Goal: Use online tool/utility: Utilize a website feature to perform a specific function

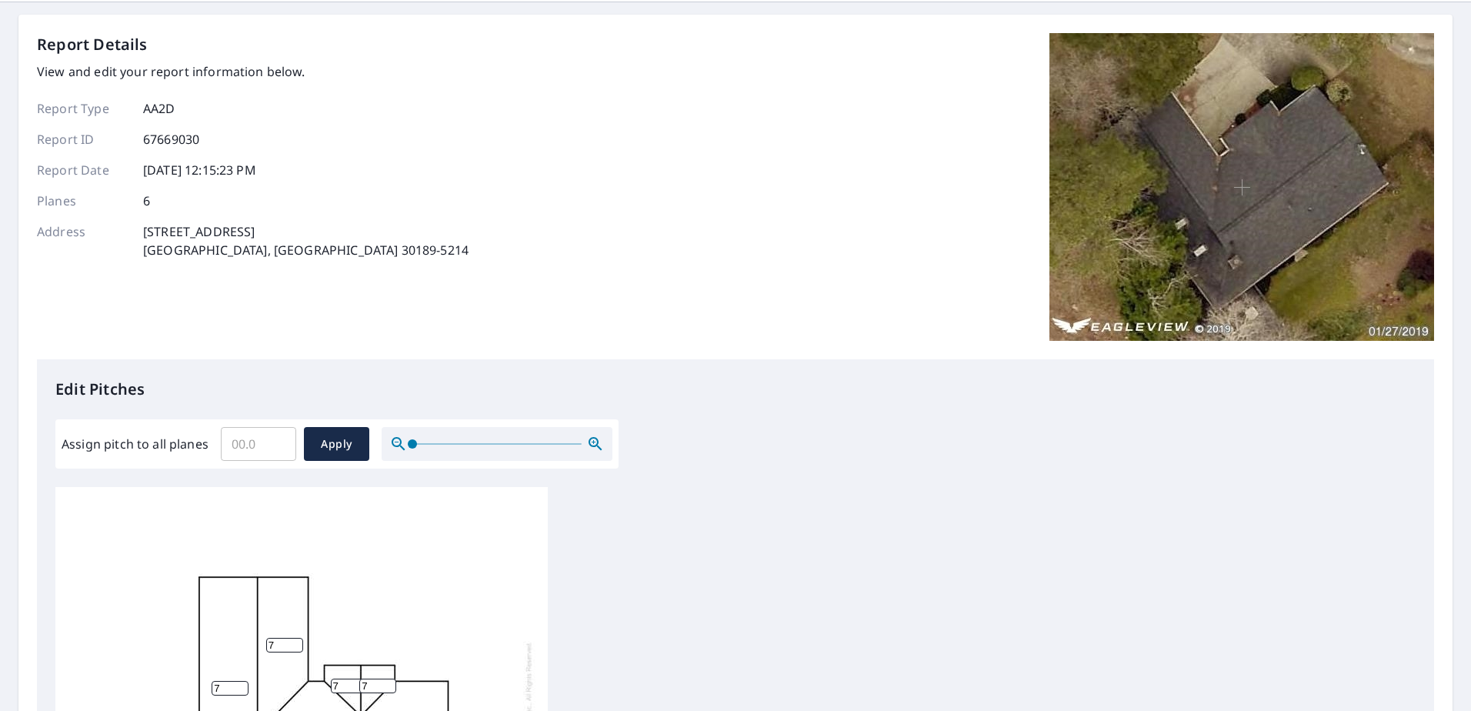
scroll to position [231, 0]
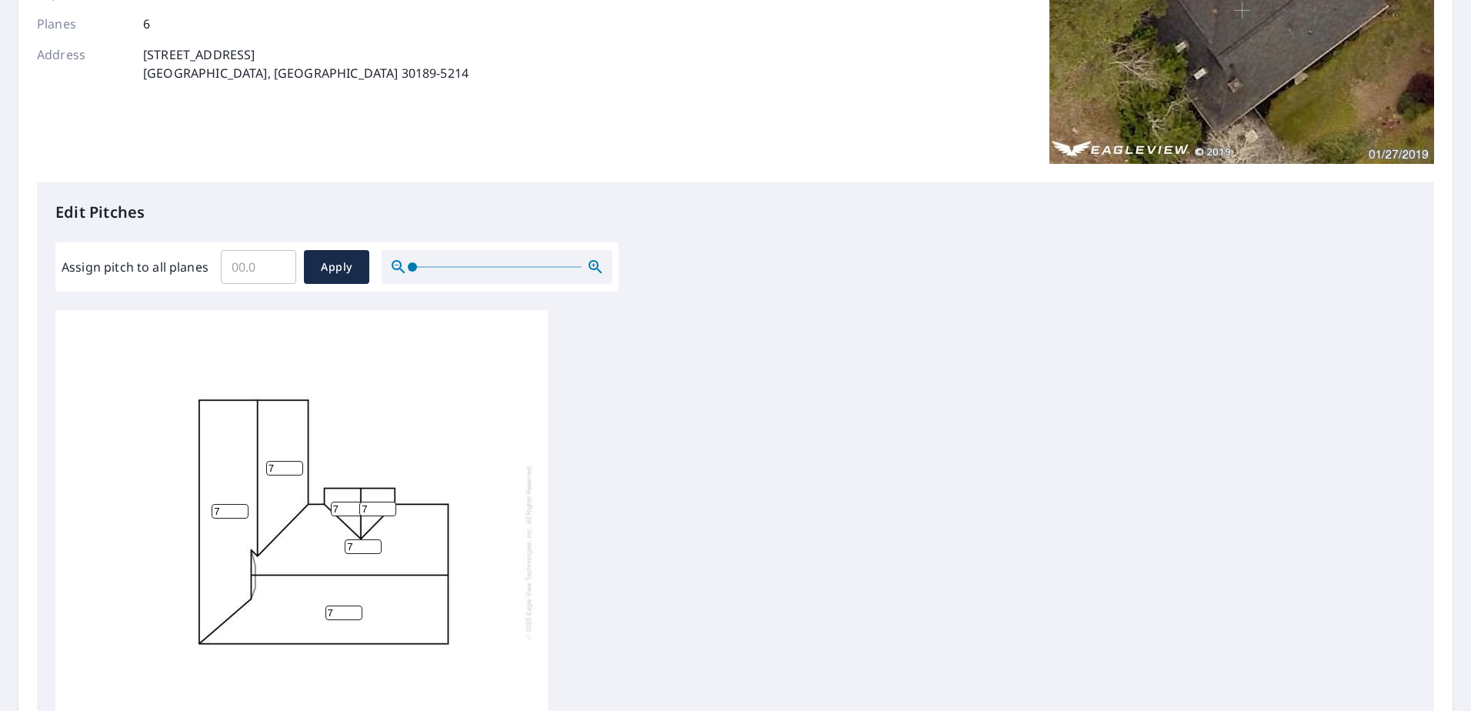
click at [245, 275] on input "Assign pitch to all planes" at bounding box center [258, 266] width 75 height 43
type input "8"
click at [332, 264] on span "Apply" at bounding box center [336, 267] width 41 height 19
type input "8"
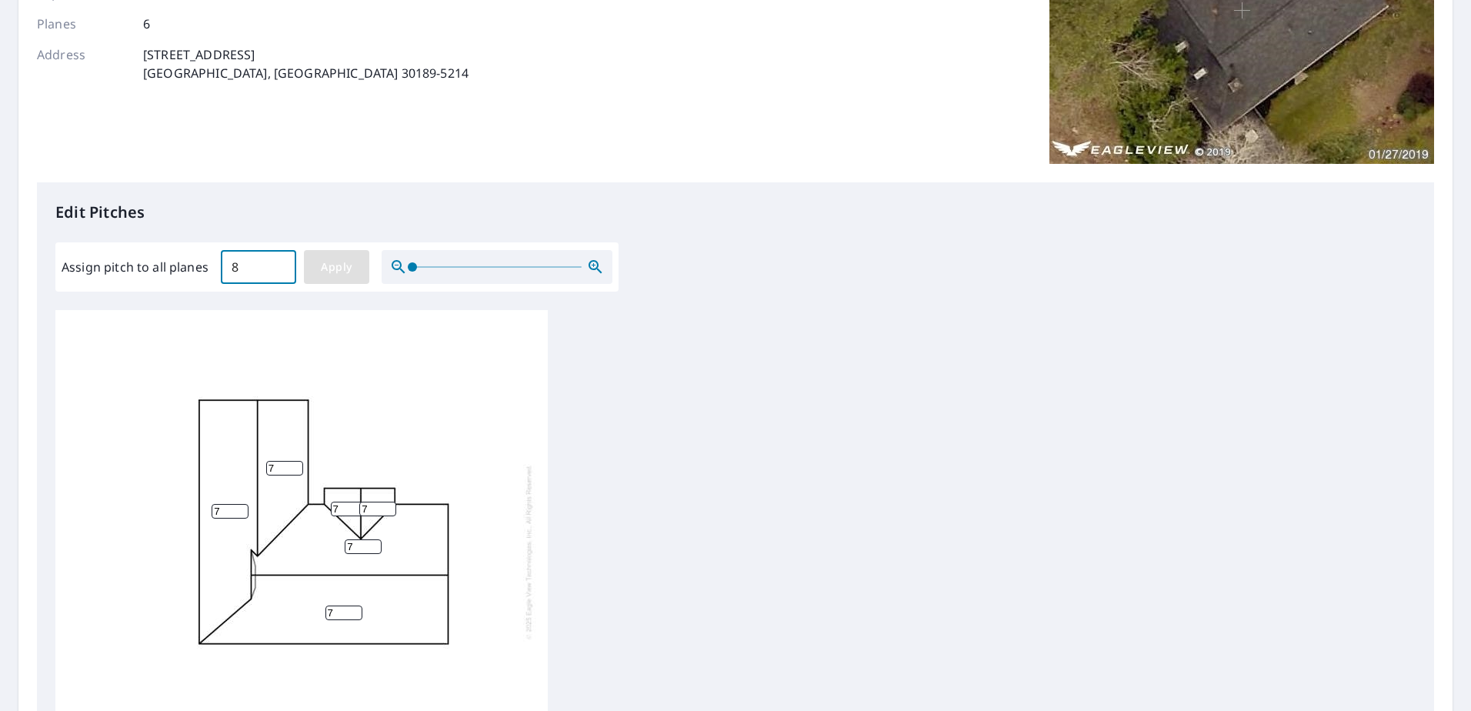
type input "8"
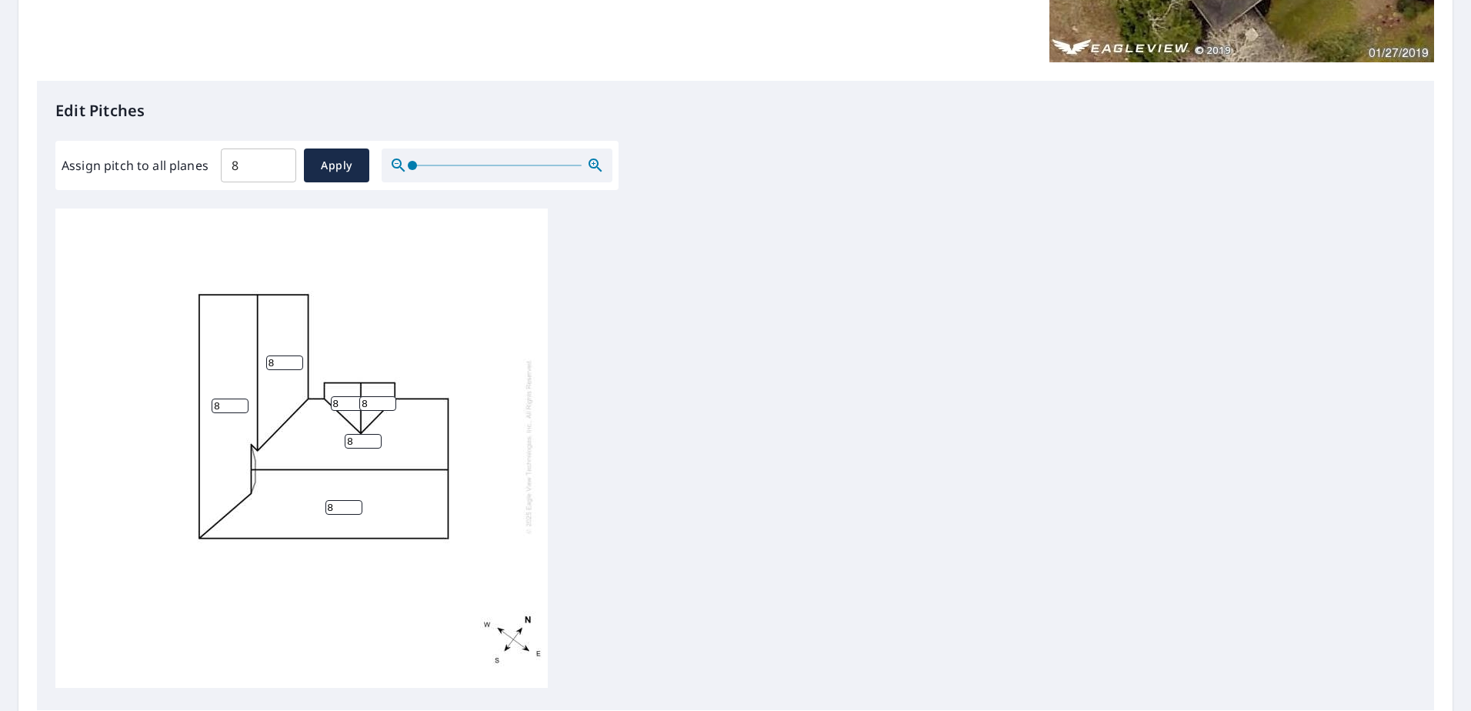
scroll to position [507, 0]
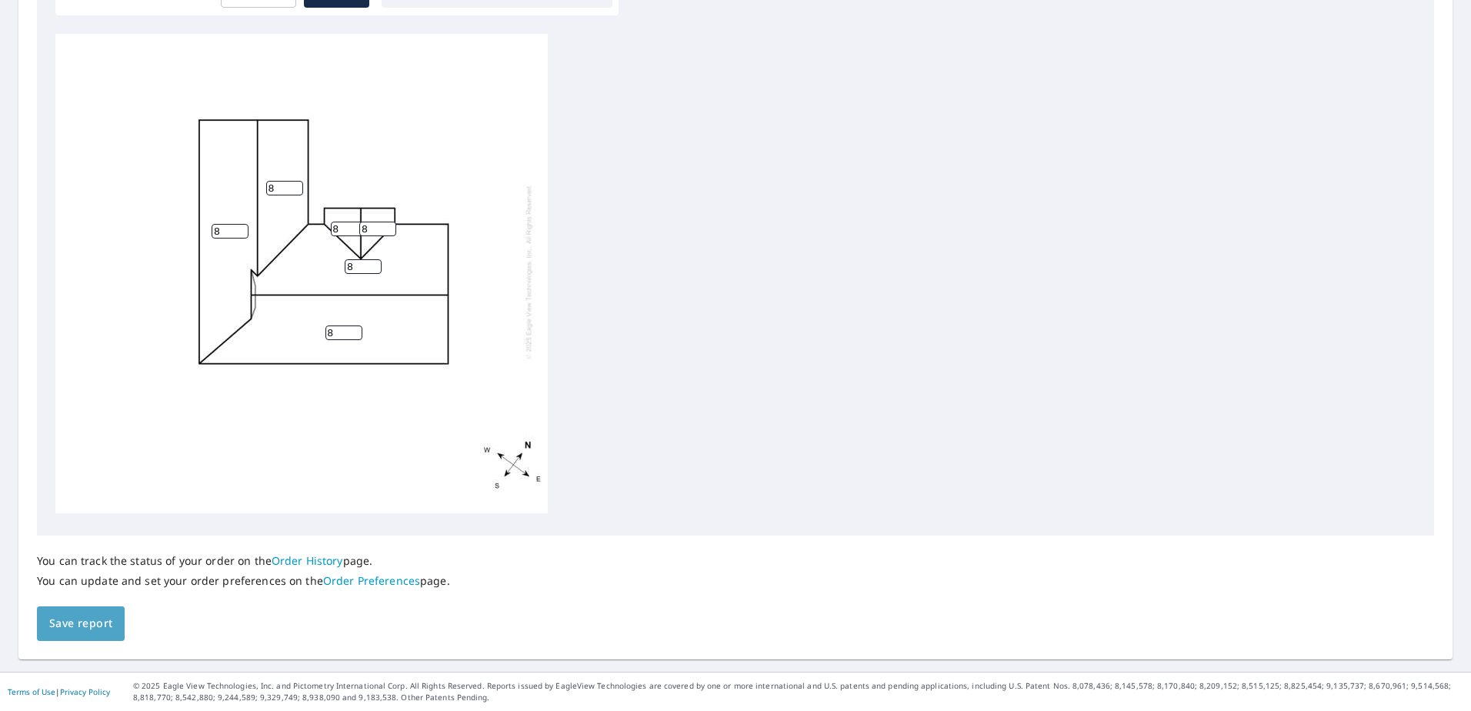
click at [76, 626] on span "Save report" at bounding box center [80, 623] width 63 height 19
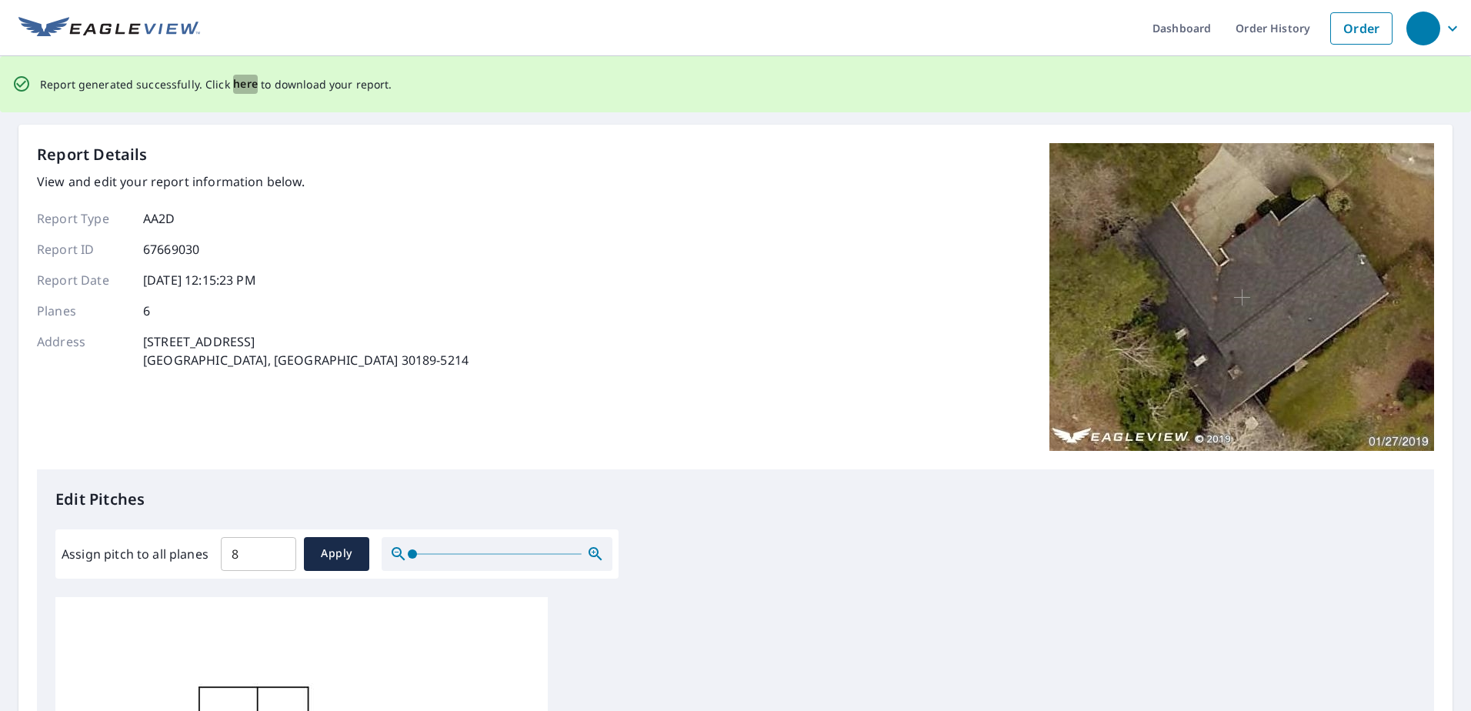
click at [250, 81] on span "here" at bounding box center [245, 84] width 25 height 19
